Goal: Information Seeking & Learning: Understand process/instructions

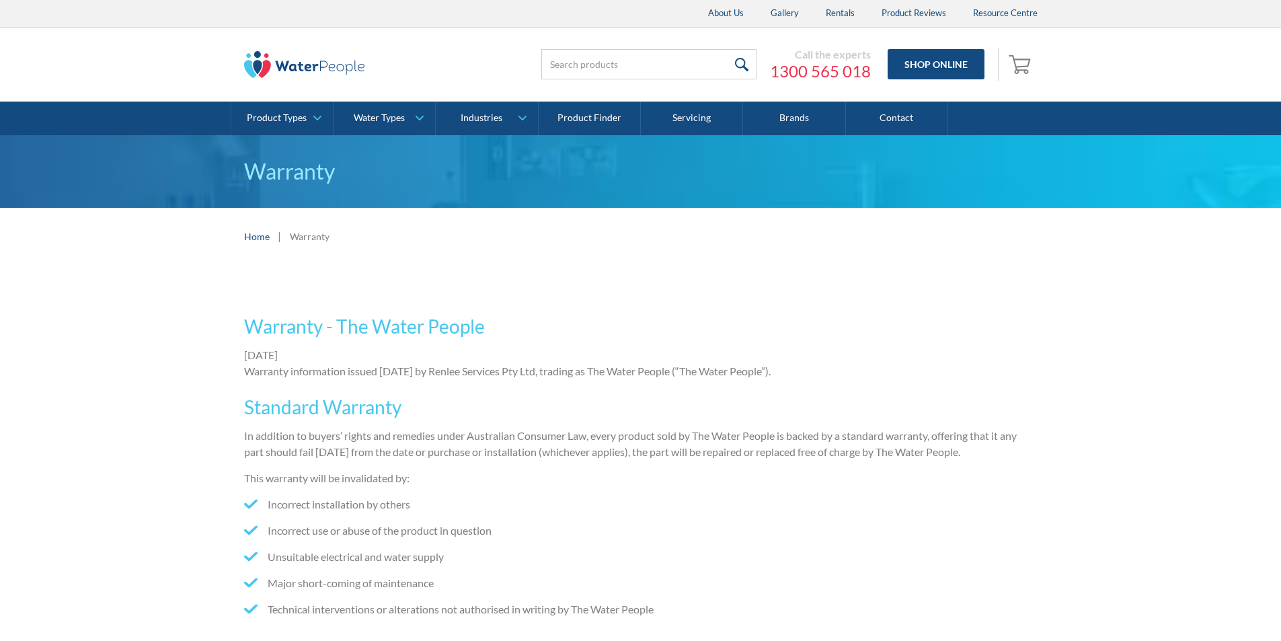
click at [381, 439] on p "In addition to buyers’ rights and remedies under Australian Consumer Law, every…" at bounding box center [641, 444] width 794 height 32
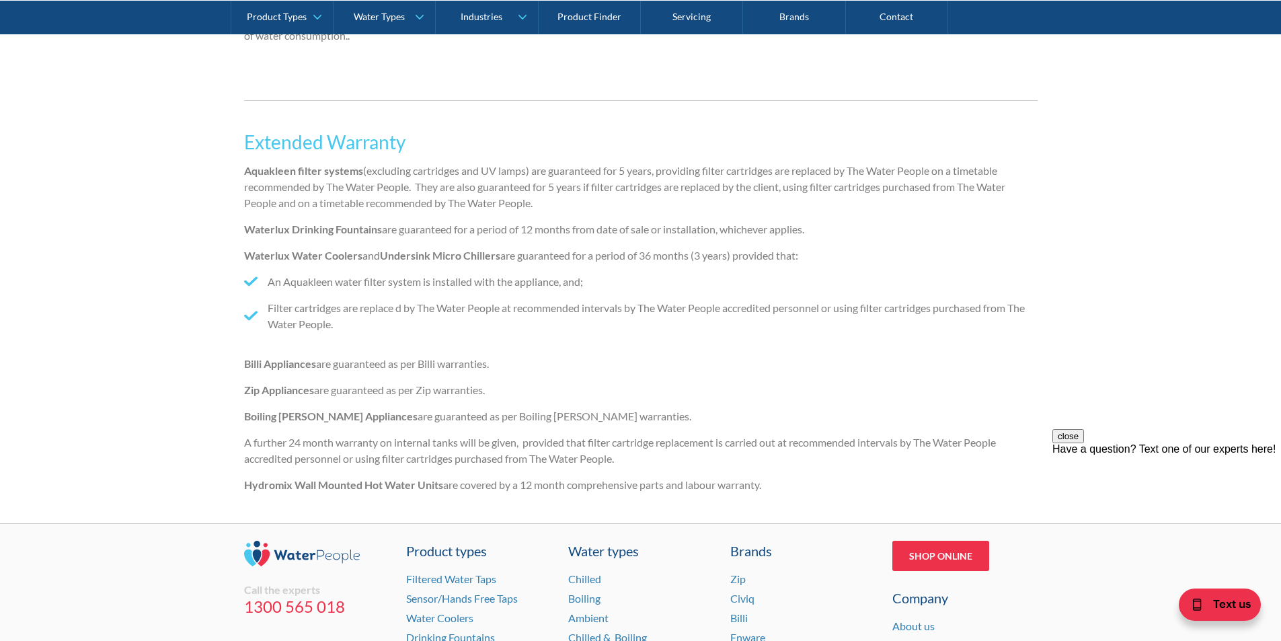
scroll to position [605, 0]
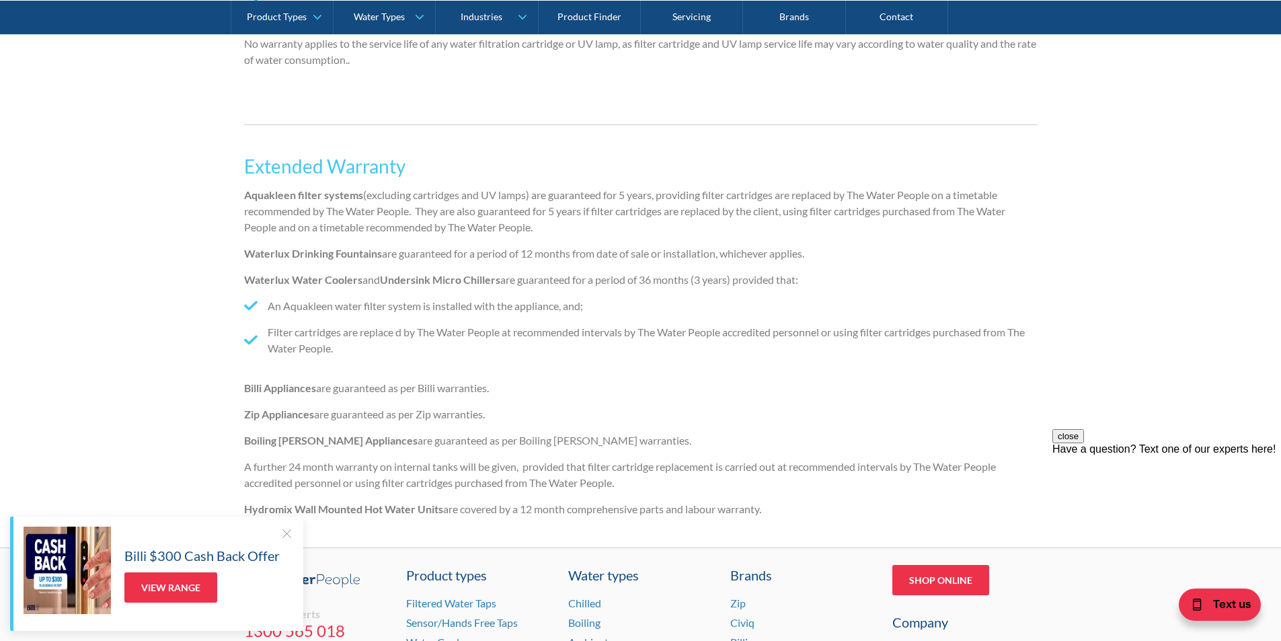
click at [712, 278] on p "Waterlux Water Coolers and Undersink Micro Chillers are guaranteed for a period…" at bounding box center [641, 280] width 794 height 16
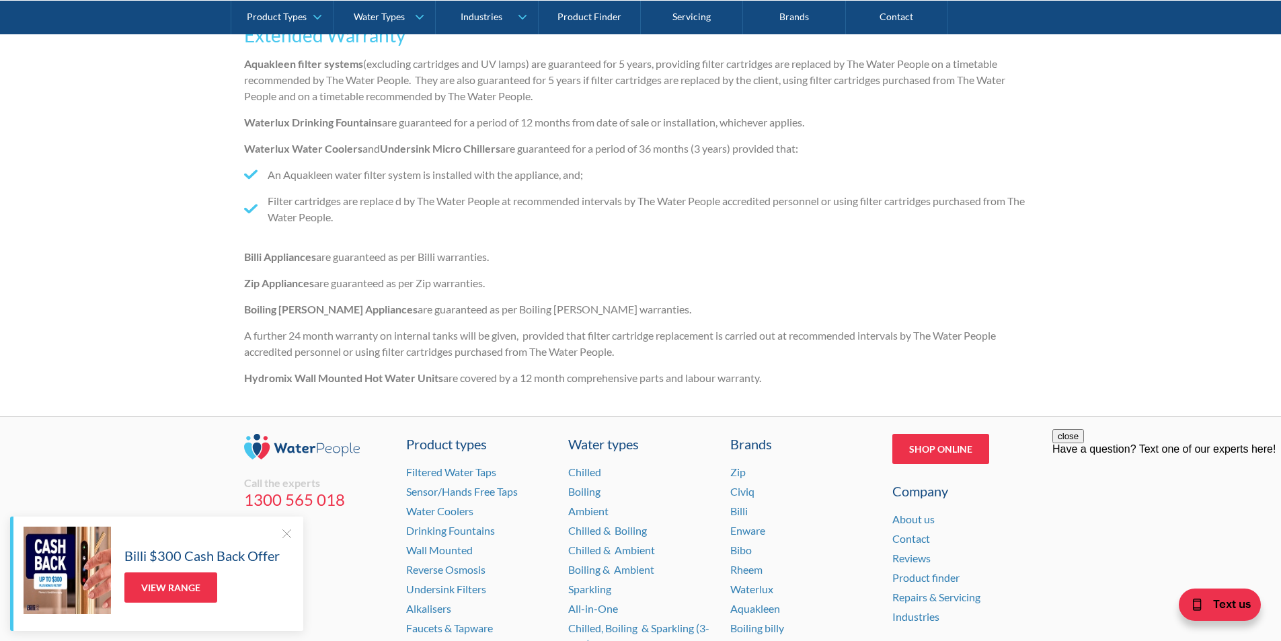
scroll to position [740, 0]
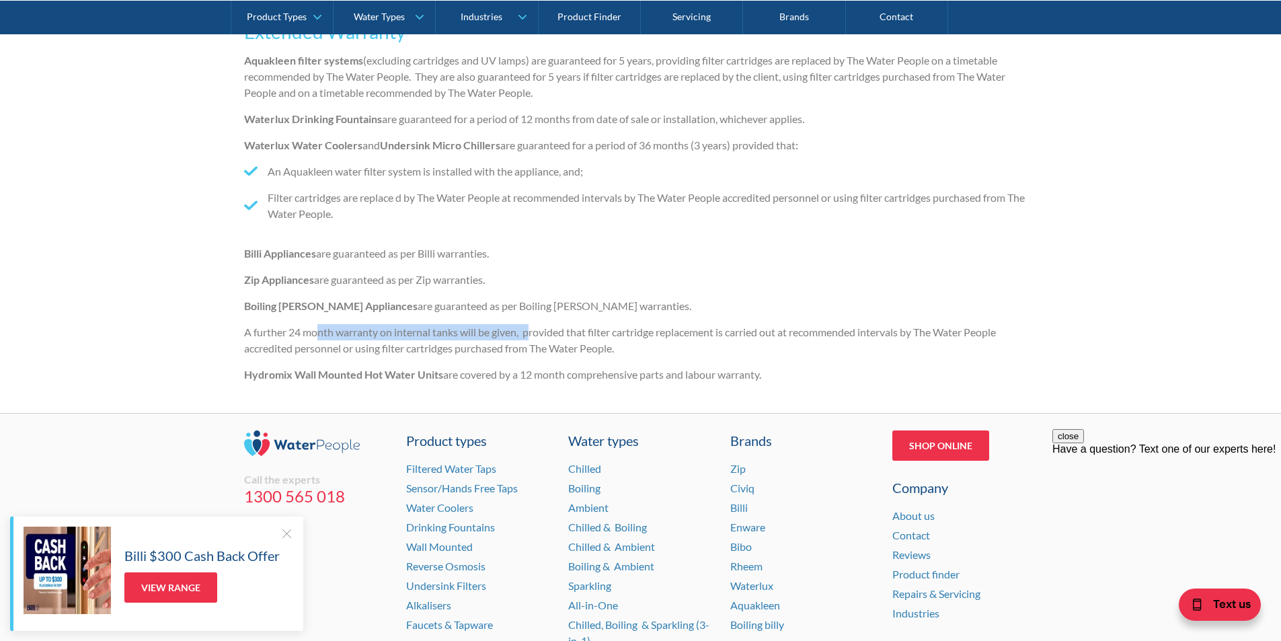
drag, startPoint x: 320, startPoint y: 324, endPoint x: 603, endPoint y: 322, distance: 282.5
click at [539, 315] on div "Extended Warranty Aquakleen filter systems (excluding cartridges and UV lamps) …" at bounding box center [641, 198] width 794 height 389
click at [616, 323] on div "Extended Warranty Aquakleen filter systems (excluding cartridges and UV lamps) …" at bounding box center [641, 198] width 794 height 389
